Goal: Task Accomplishment & Management: Manage account settings

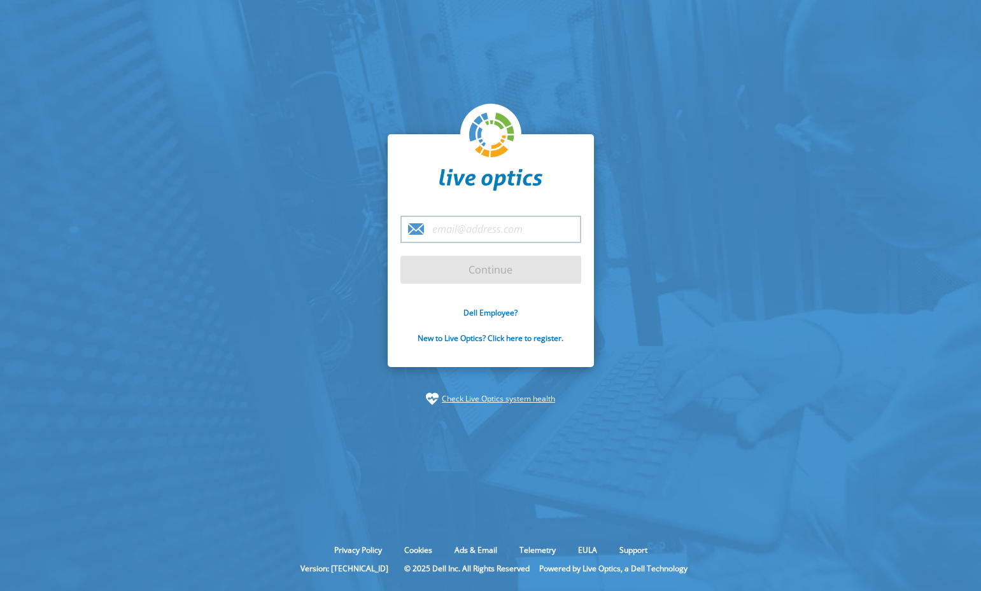
click at [488, 228] on input "email" at bounding box center [490, 229] width 181 height 27
type input "[EMAIL_ADDRESS][DOMAIN_NAME]"
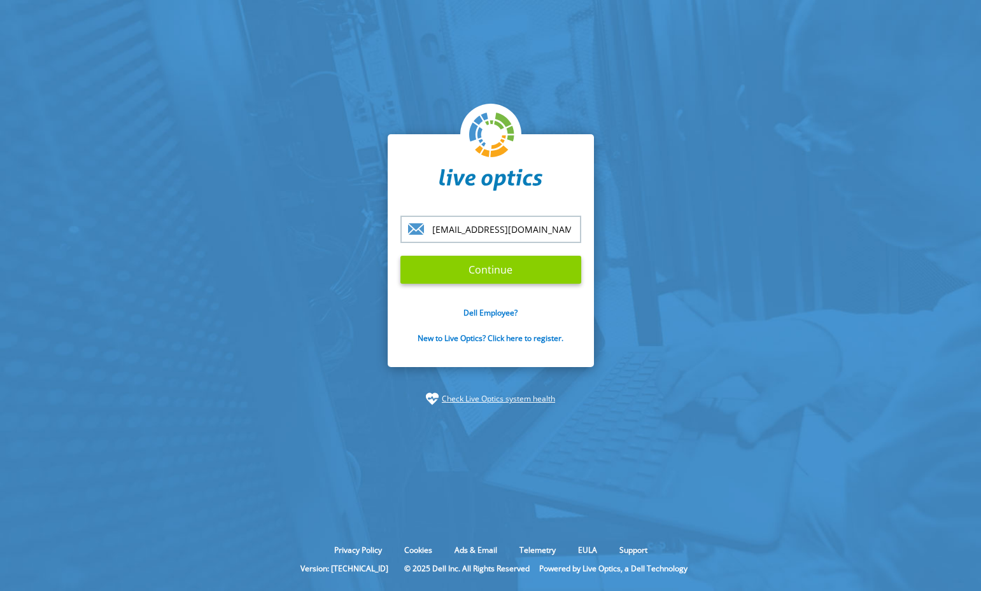
click at [498, 268] on input "Continue" at bounding box center [490, 270] width 181 height 28
click at [481, 273] on input "Continue" at bounding box center [490, 270] width 181 height 28
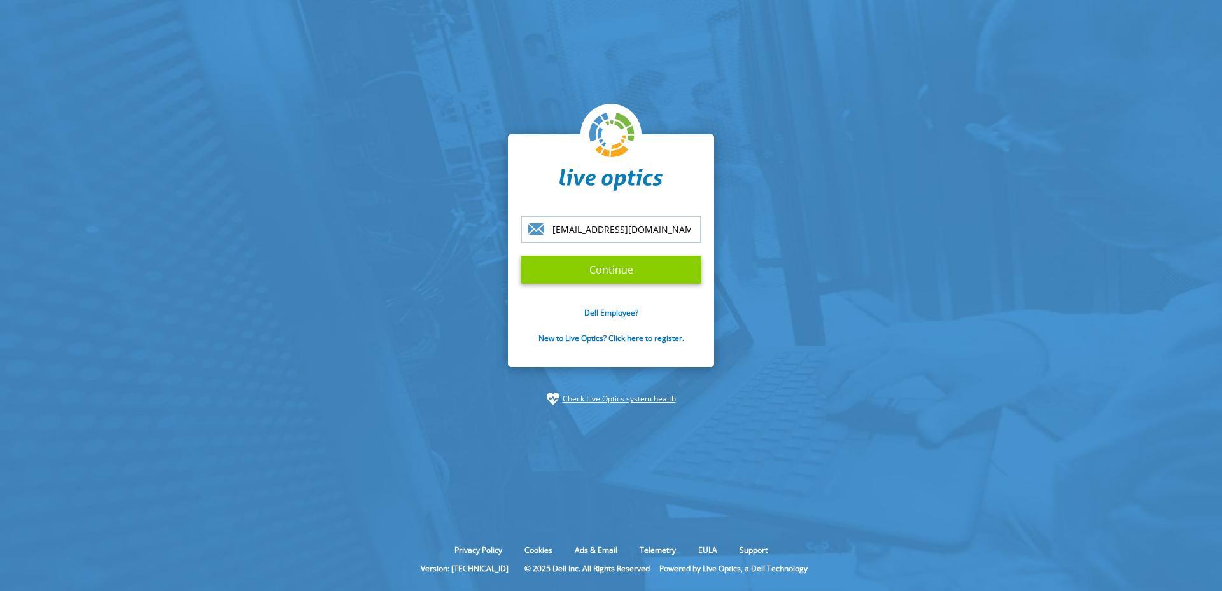
click at [651, 268] on input "Continue" at bounding box center [611, 270] width 181 height 28
click at [591, 272] on input "Continue" at bounding box center [611, 270] width 181 height 28
click at [604, 271] on input "Continue" at bounding box center [611, 270] width 181 height 28
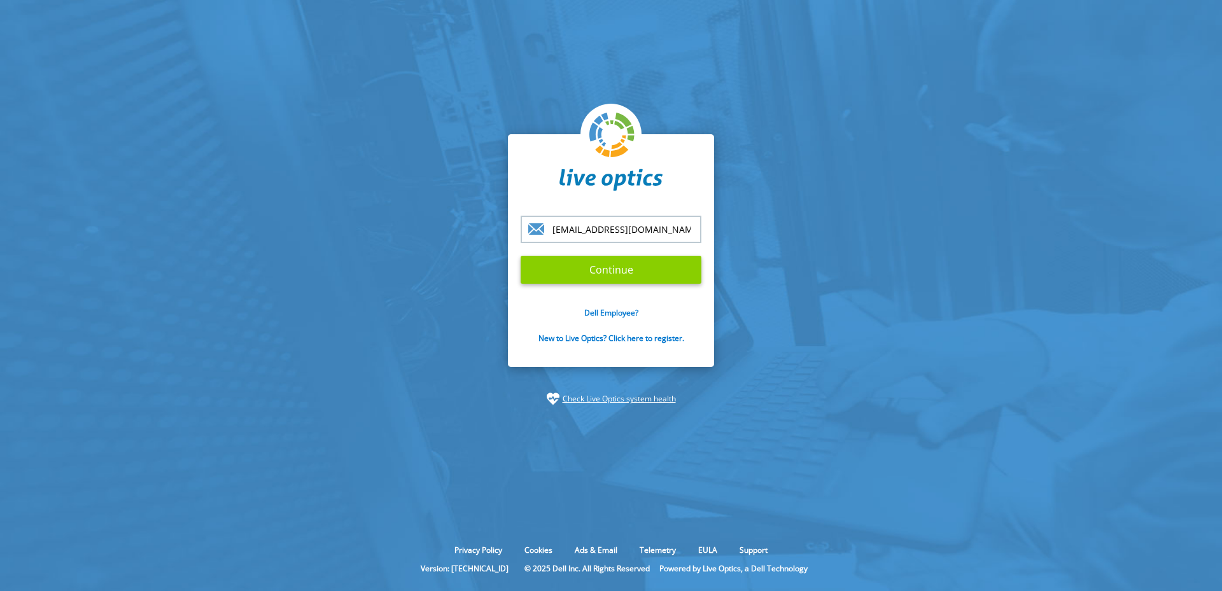
click at [617, 265] on input "Continue" at bounding box center [611, 270] width 181 height 28
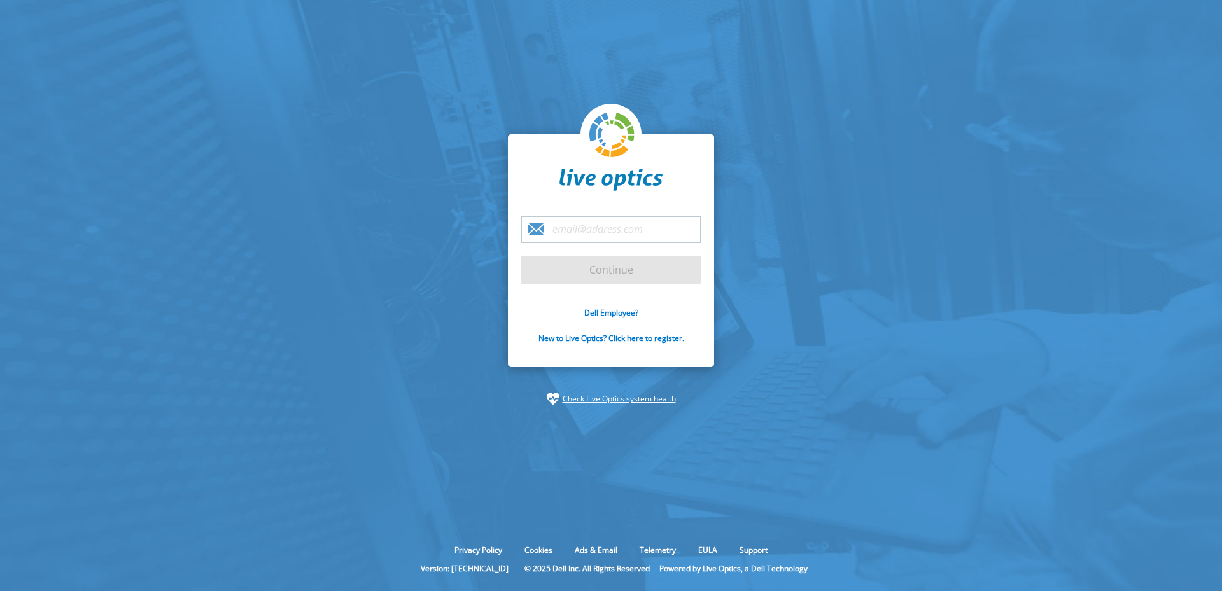
click at [611, 236] on input "email" at bounding box center [611, 229] width 181 height 27
type input "[EMAIL_ADDRESS][DOMAIN_NAME]"
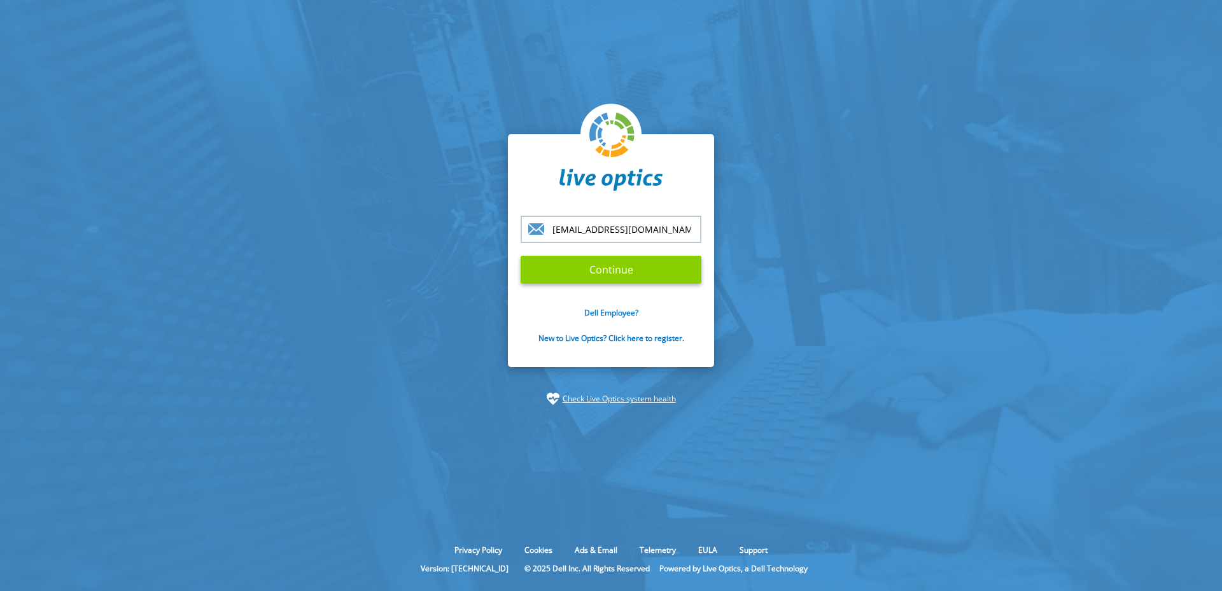
click at [654, 271] on input "Continue" at bounding box center [611, 270] width 181 height 28
click at [626, 270] on input "Continue" at bounding box center [611, 270] width 181 height 28
click at [607, 269] on input "Continue" at bounding box center [611, 270] width 181 height 28
click at [636, 270] on input "Continue" at bounding box center [611, 270] width 181 height 28
